Goal: Task Accomplishment & Management: Manage account settings

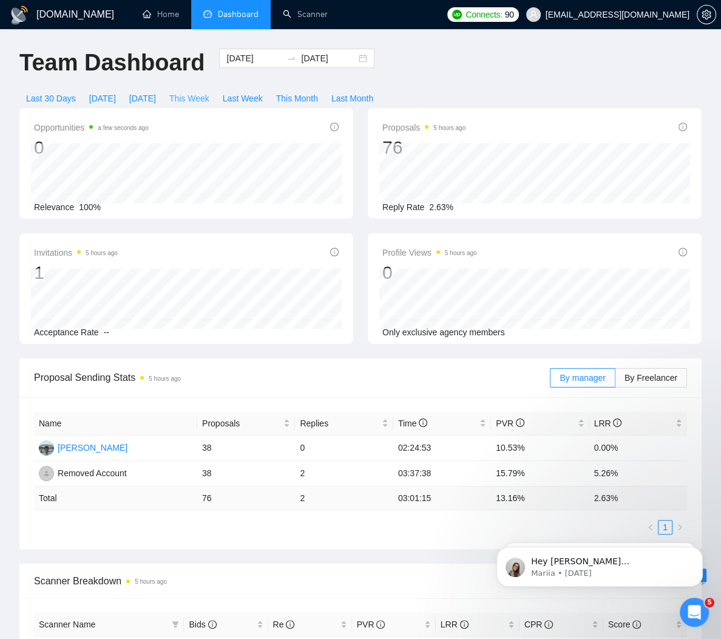
click at [191, 89] on button "This Week" at bounding box center [189, 98] width 53 height 19
type input "[DATE]"
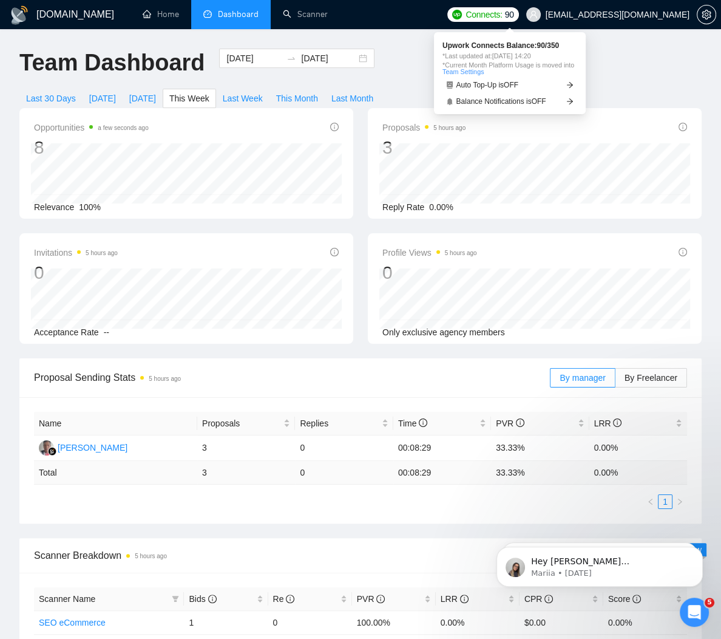
click at [502, 12] on span "Connects:" at bounding box center [484, 14] width 36 height 13
click at [484, 73] on link "Team Settings" at bounding box center [463, 71] width 41 height 7
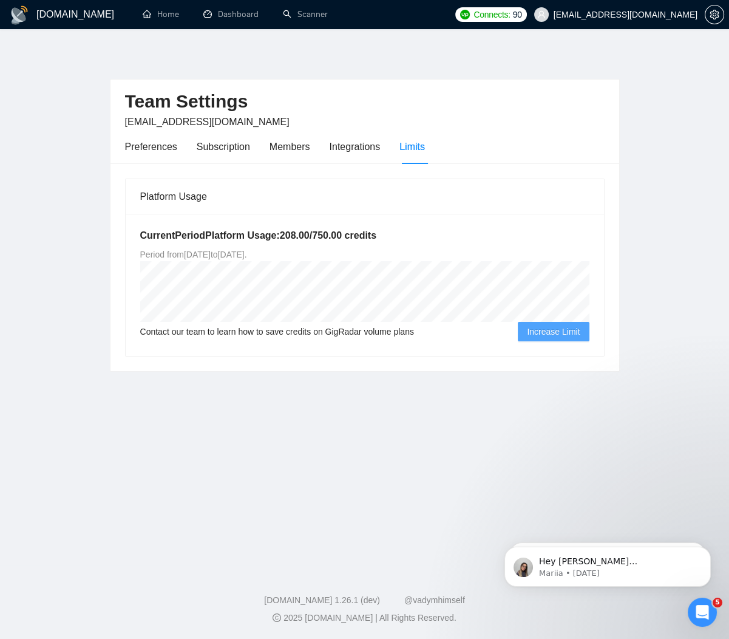
click at [555, 328] on span "Increase Limit" at bounding box center [553, 331] width 53 height 13
click at [146, 146] on div "Preferences" at bounding box center [151, 146] width 52 height 15
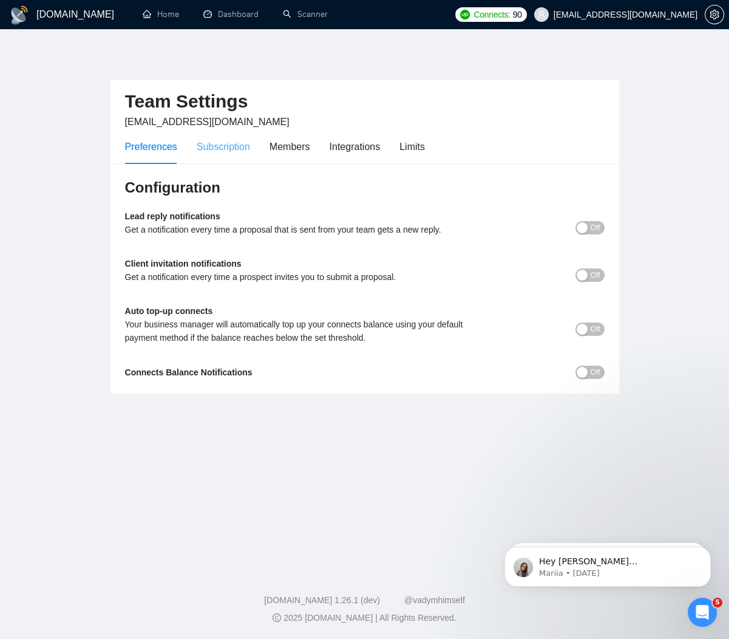
click at [209, 154] on div "Subscription" at bounding box center [223, 146] width 53 height 35
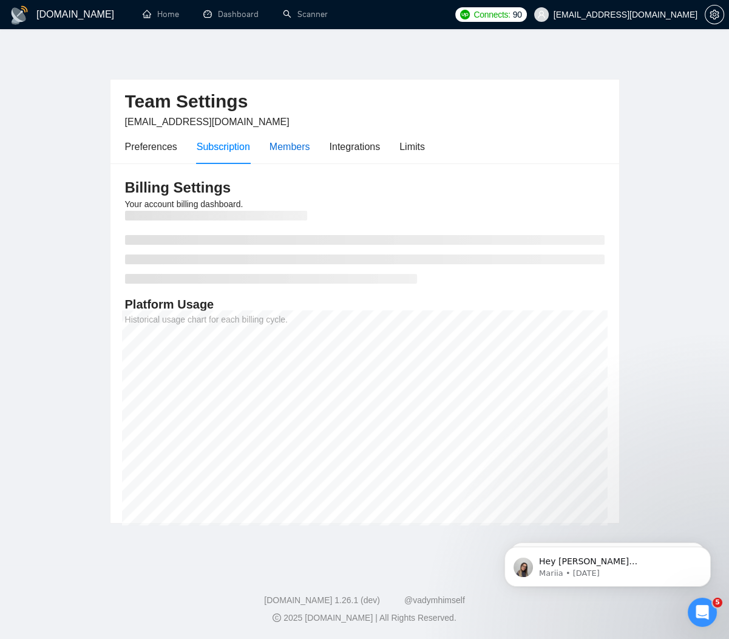
click at [291, 148] on div "Members" at bounding box center [290, 146] width 41 height 15
